Goal: Information Seeking & Learning: Learn about a topic

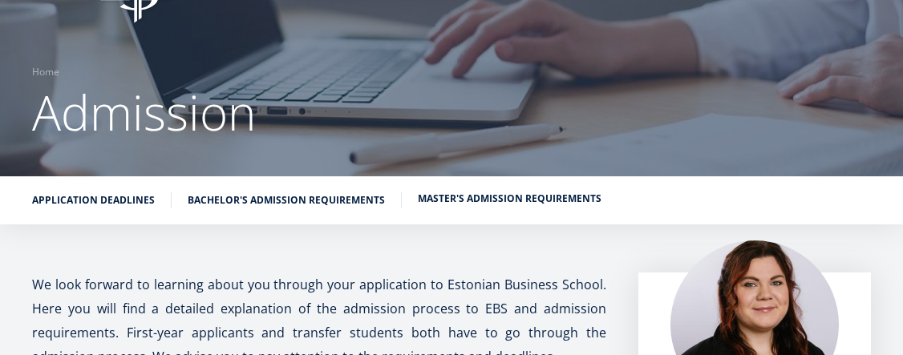
click at [508, 201] on link "Master's admission requirements" at bounding box center [510, 199] width 184 height 16
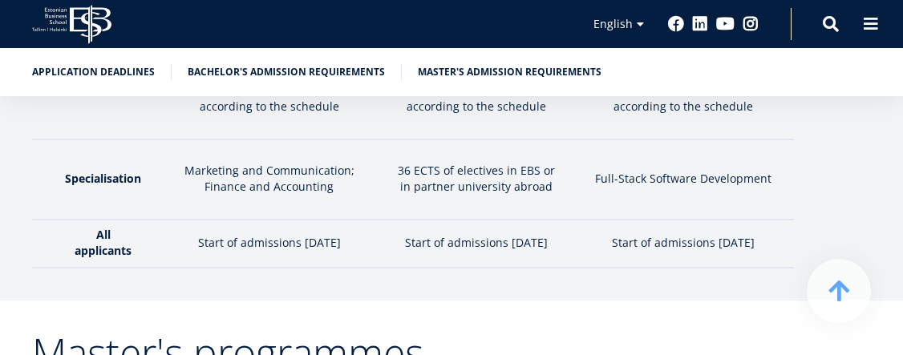
scroll to position [2713, 0]
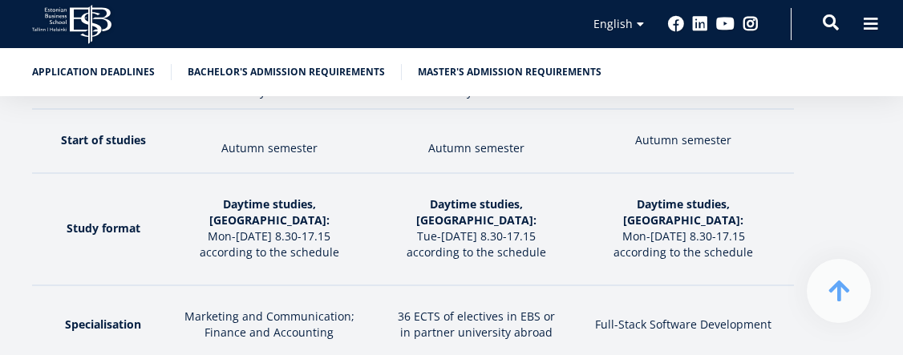
click at [832, 24] on span at bounding box center [831, 22] width 16 height 16
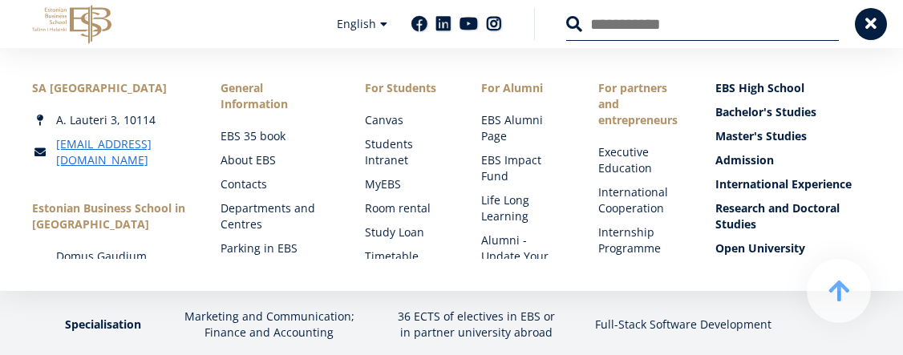
click at [642, 35] on input "Search" at bounding box center [702, 24] width 273 height 34
type input "********"
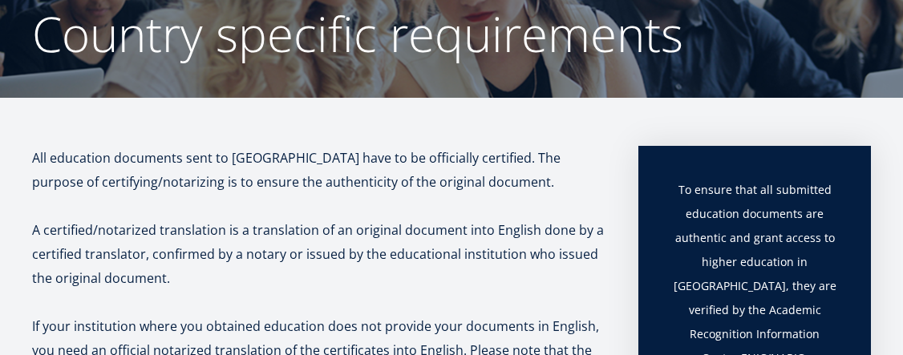
scroll to position [160, 0]
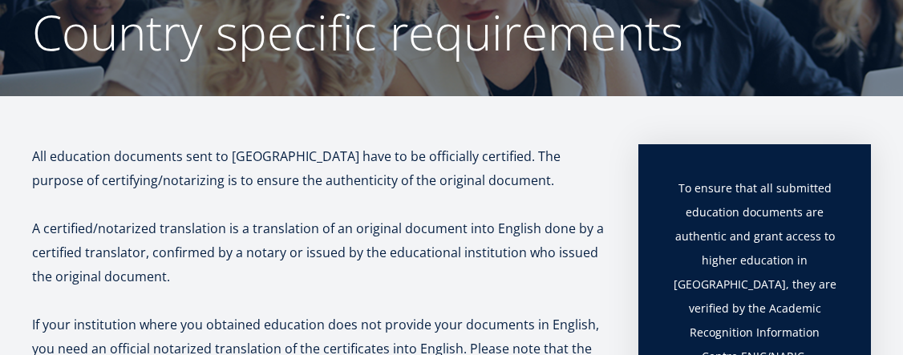
click at [398, 266] on p "A certified/notarized translation is a translation of an original document into…" at bounding box center [319, 253] width 574 height 72
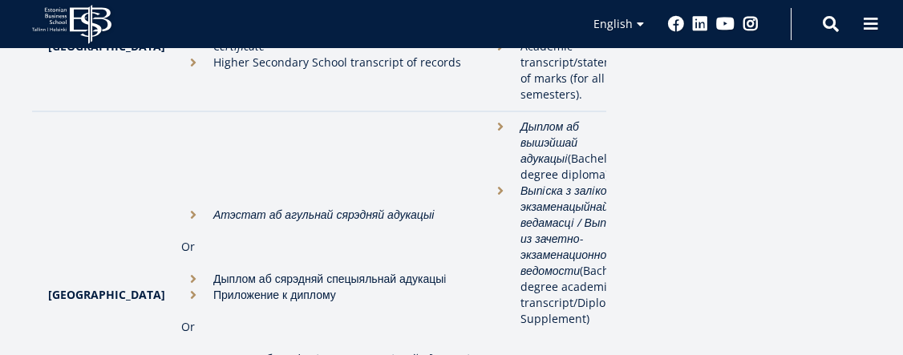
scroll to position [882, 0]
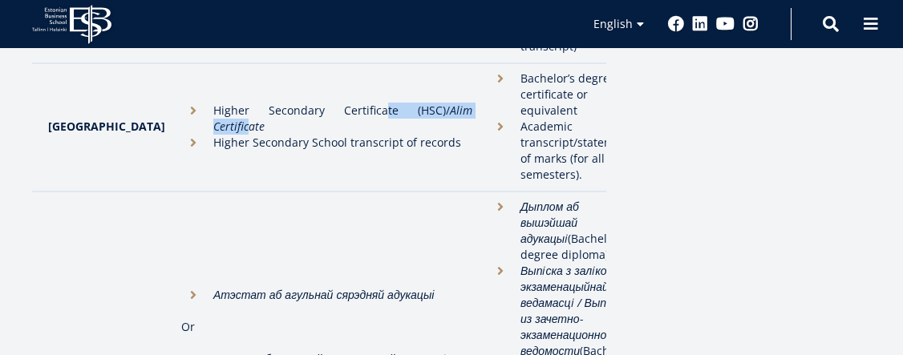
drag, startPoint x: 306, startPoint y: 125, endPoint x: 411, endPoint y: 125, distance: 104.3
click at [411, 125] on li "Higher Secondary Certificate (HSC)/ Alim Certificate" at bounding box center [326, 119] width 291 height 32
click at [403, 138] on li "Higher Secondary School transcript of records" at bounding box center [326, 143] width 291 height 16
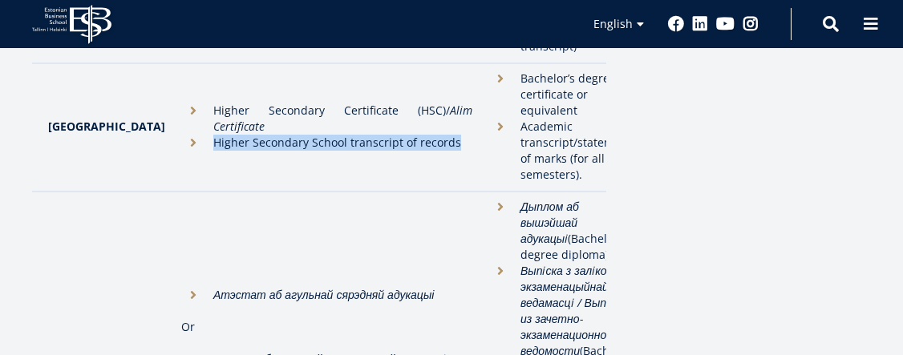
drag, startPoint x: 165, startPoint y: 136, endPoint x: 409, endPoint y: 149, distance: 244.2
click at [409, 149] on td "Higher Secondary Certificate (HSC)/ Alim Certificate Higher Secondary School tr…" at bounding box center [326, 127] width 307 height 128
click at [420, 161] on td "Higher Secondary Certificate (HSC)/ Alim Certificate Higher Secondary School tr…" at bounding box center [326, 127] width 307 height 128
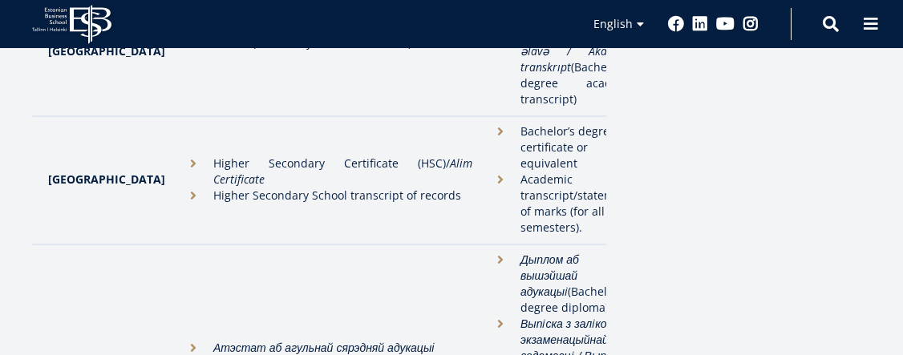
scroll to position [802, 0]
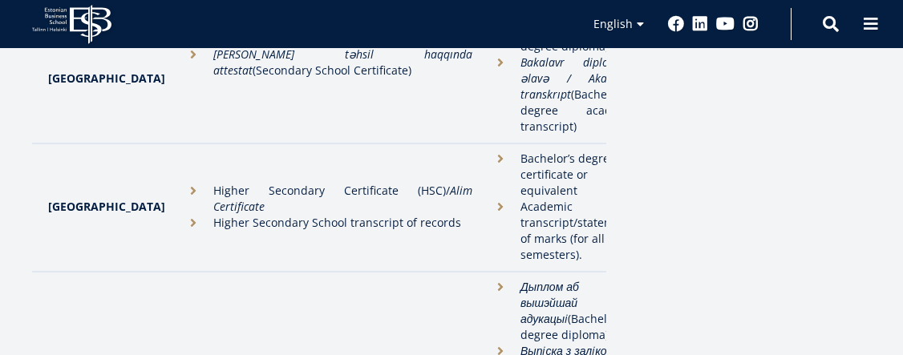
click at [517, 205] on li "Academic transcript/statements of marks (for all semesters)." at bounding box center [562, 231] width 149 height 64
click at [553, 251] on li "Academic transcript/statements of marks (for all semesters)." at bounding box center [562, 231] width 149 height 64
drag, startPoint x: 455, startPoint y: 205, endPoint x: 166, endPoint y: 235, distance: 290.3
click at [488, 205] on li "Academic transcript/statements of marks (for all semesters)." at bounding box center [562, 231] width 149 height 64
click at [181, 215] on li "Higher Secondary School transcript of records" at bounding box center [326, 223] width 291 height 16
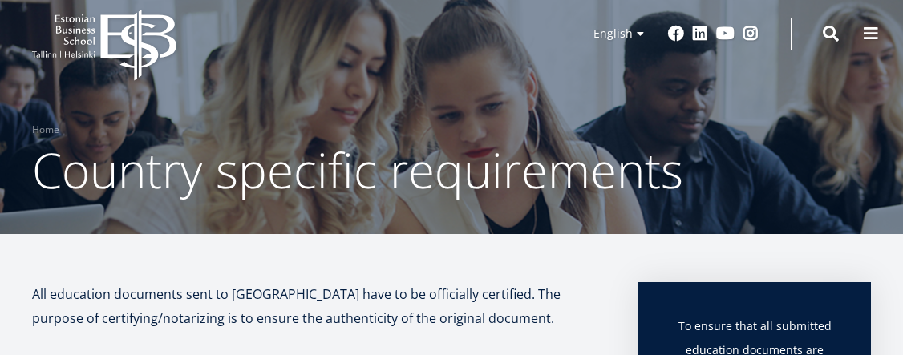
scroll to position [0, 0]
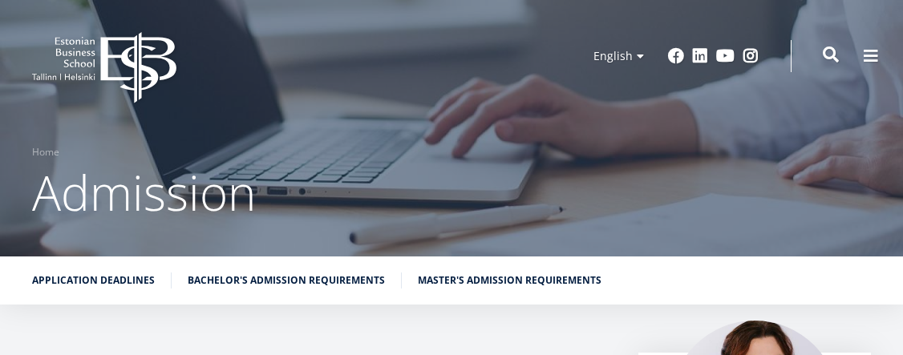
click at [828, 55] on span at bounding box center [831, 55] width 16 height 16
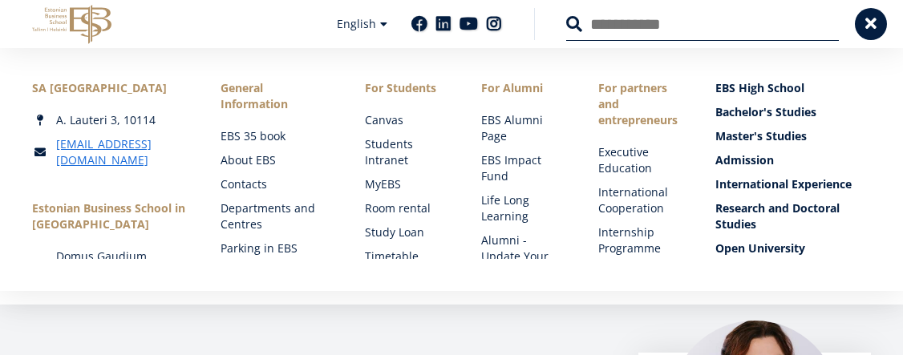
click at [604, 22] on input "Search" at bounding box center [702, 24] width 273 height 34
type input "********"
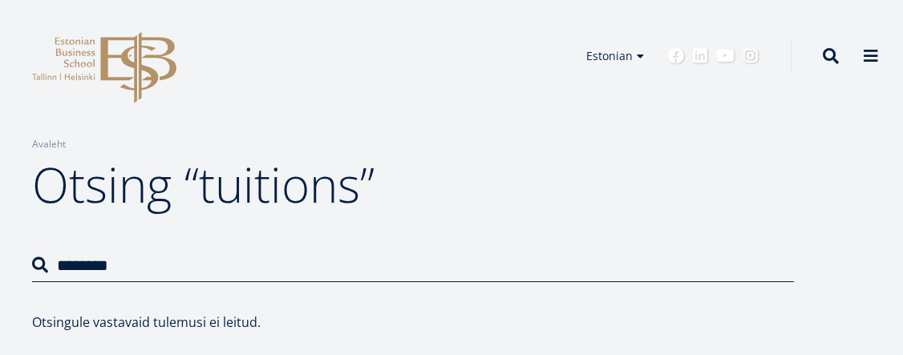
click at [489, 221] on div "Breadcrumb Avaleht Otsing “tuitions”" at bounding box center [451, 124] width 903 height 249
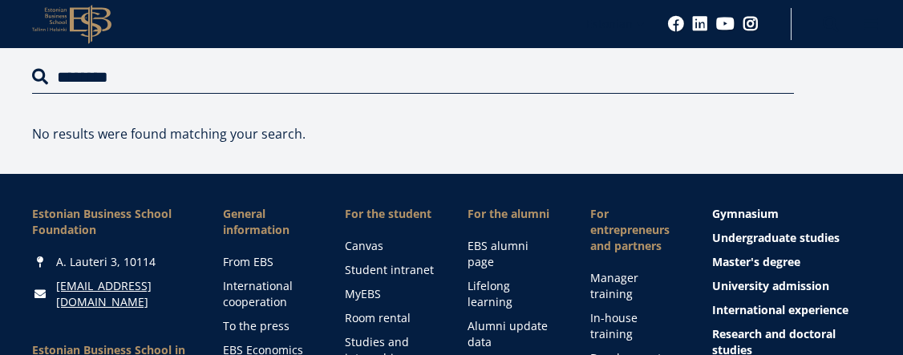
scroll to position [160, 0]
